Goal: Task Accomplishment & Management: Manage account settings

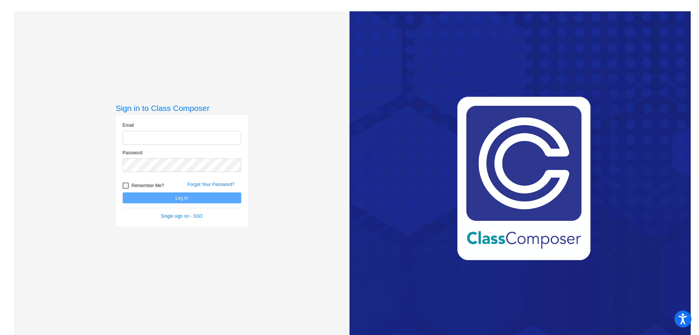
type input "[PERSON_NAME][EMAIL_ADDRESS][PERSON_NAME][DOMAIN_NAME]"
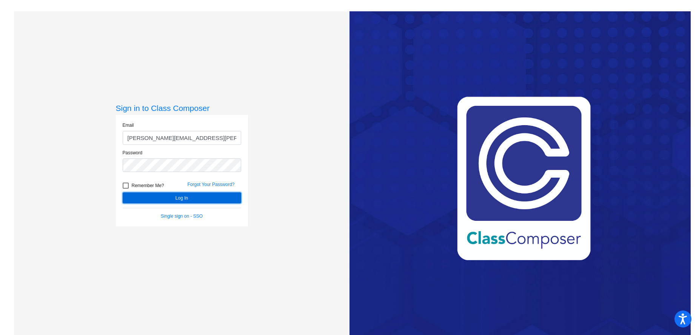
click at [167, 199] on button "Log In" at bounding box center [182, 197] width 118 height 11
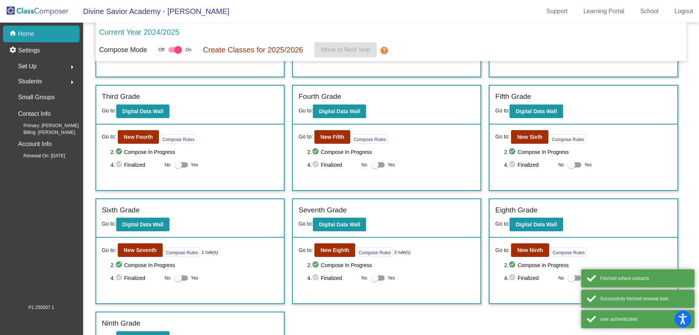
scroll to position [207, 0]
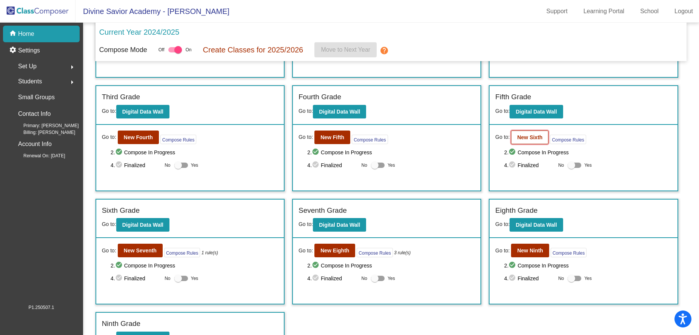
click at [527, 142] on button "New Sixth" at bounding box center [529, 138] width 37 height 14
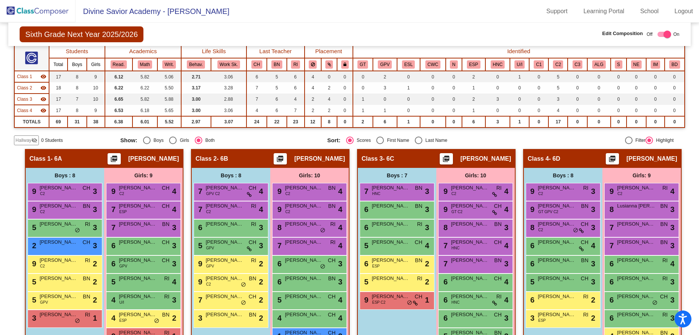
scroll to position [103, 0]
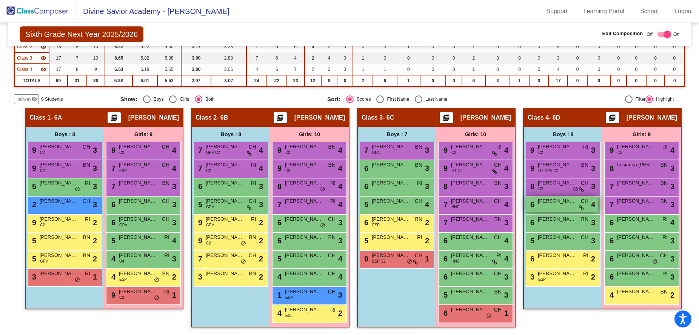
click at [557, 207] on div "6 [PERSON_NAME] CH lock do_not_disturb_alt 4" at bounding box center [562, 204] width 72 height 15
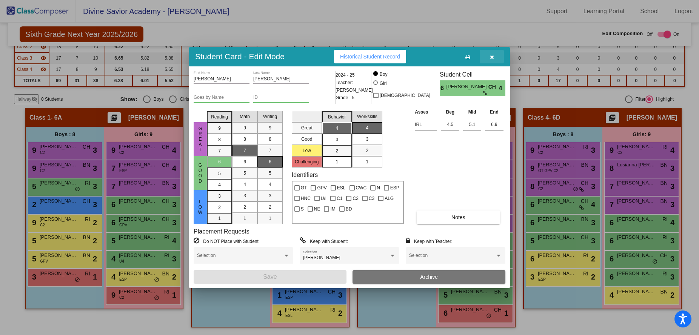
click at [492, 57] on icon "button" at bounding box center [492, 56] width 4 height 5
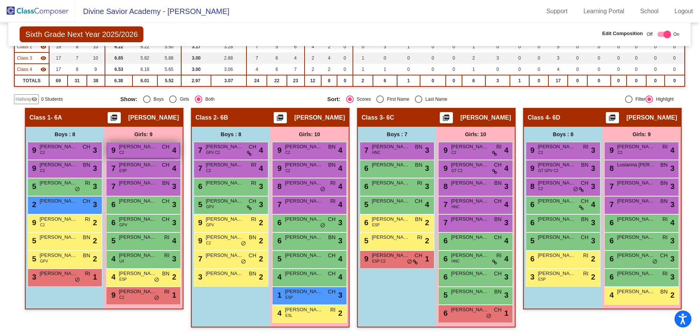
click at [144, 152] on div "9 [PERSON_NAME] C2 CH lock do_not_disturb_alt 4" at bounding box center [143, 149] width 72 height 15
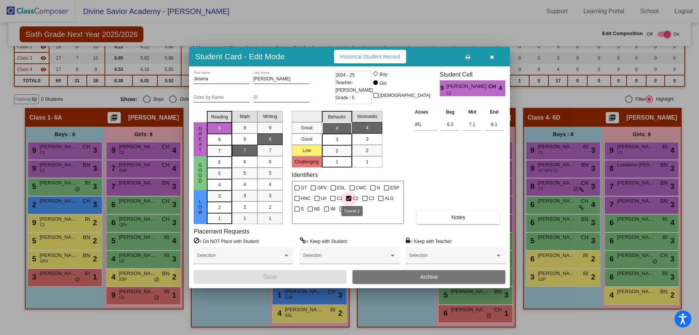
click at [347, 197] on div at bounding box center [348, 198] width 5 height 5
click at [348, 201] on input "C2" at bounding box center [348, 201] width 0 height 0
checkbox input "false"
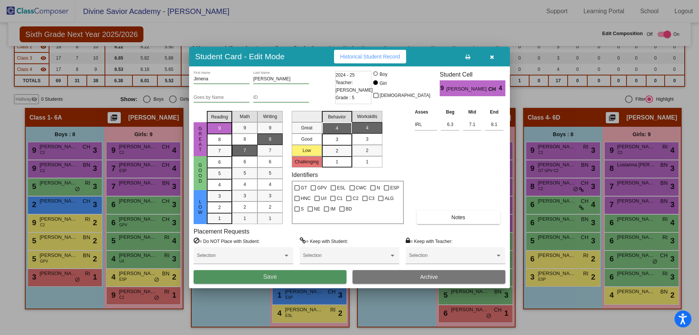
click at [332, 276] on button "Save" at bounding box center [270, 277] width 153 height 14
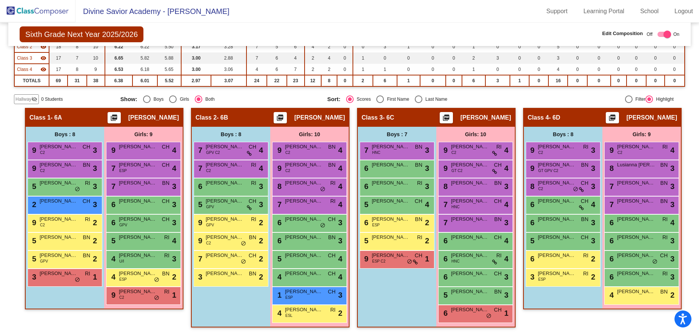
click at [38, 13] on img at bounding box center [37, 11] width 75 height 22
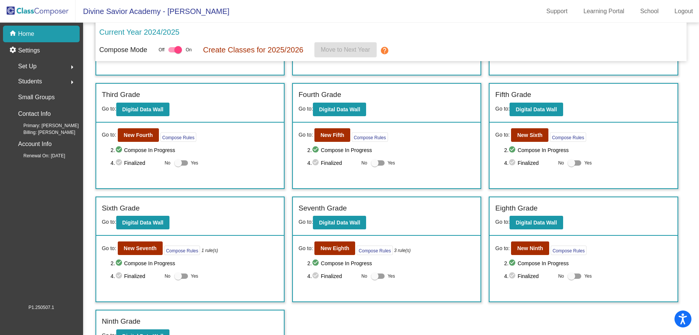
scroll to position [214, 0]
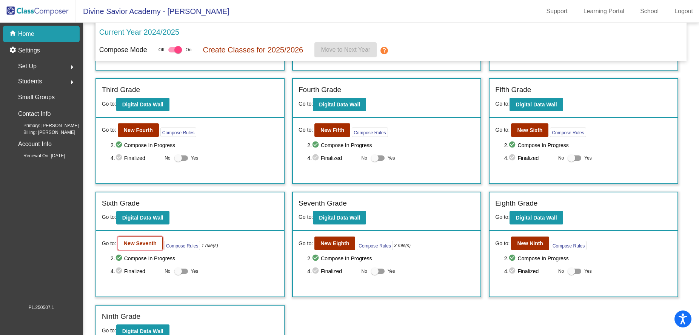
click at [142, 241] on b "New Seventh" at bounding box center [140, 243] width 33 height 6
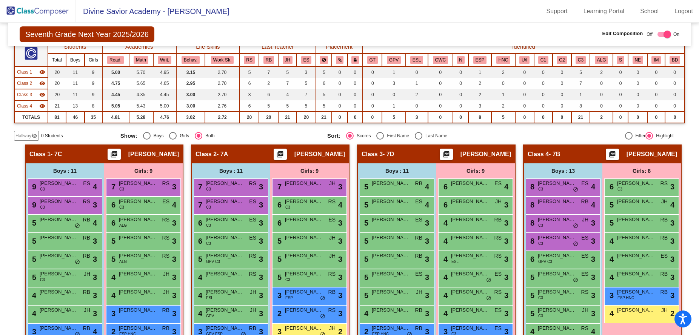
scroll to position [157, 0]
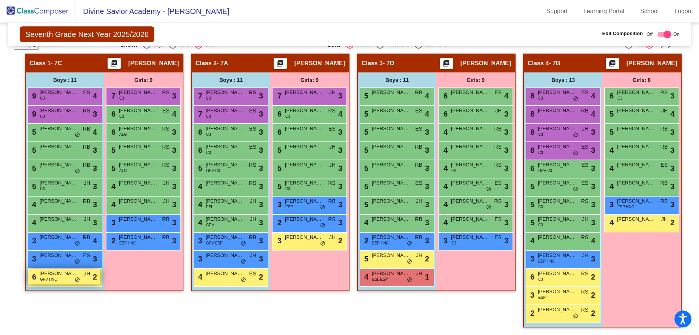
click at [52, 277] on span "GPV HNC" at bounding box center [48, 280] width 17 height 6
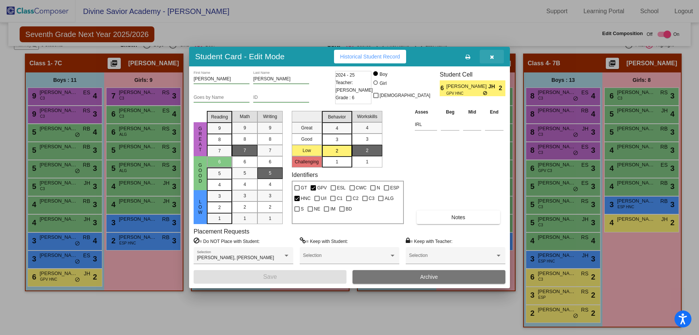
click at [494, 57] on button "button" at bounding box center [492, 57] width 24 height 14
